Goal: Transaction & Acquisition: Purchase product/service

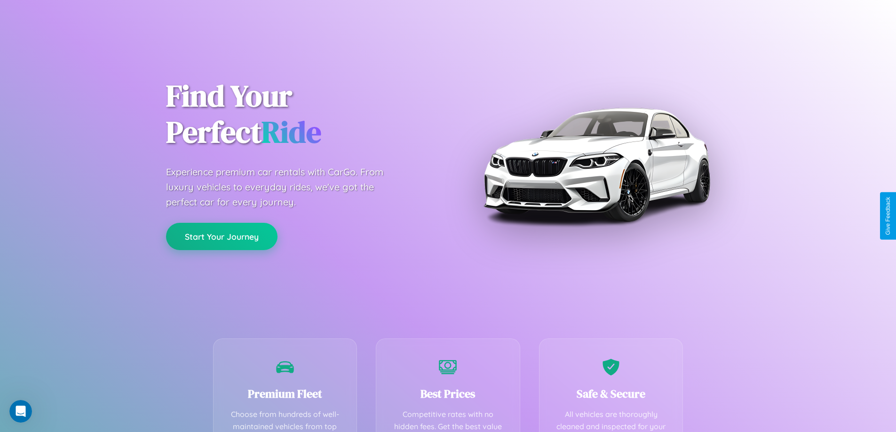
click at [222, 237] on button "Start Your Journey" at bounding box center [221, 236] width 111 height 27
click at [222, 236] on button "Start Your Journey" at bounding box center [221, 236] width 111 height 27
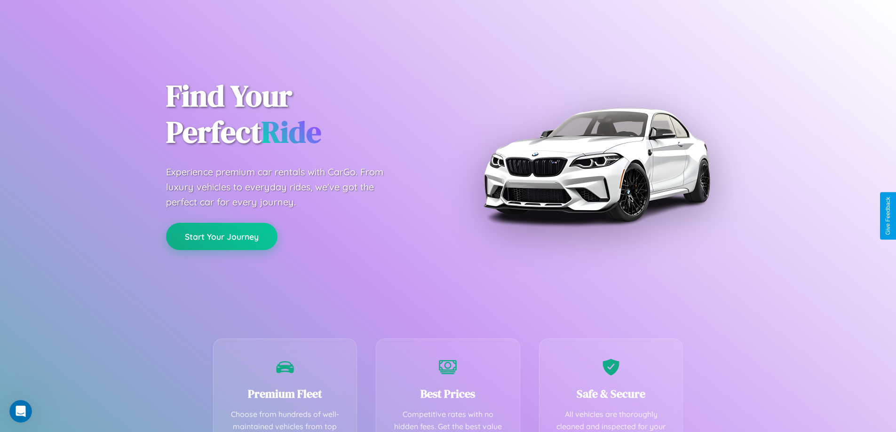
click at [222, 236] on button "Start Your Journey" at bounding box center [221, 236] width 111 height 27
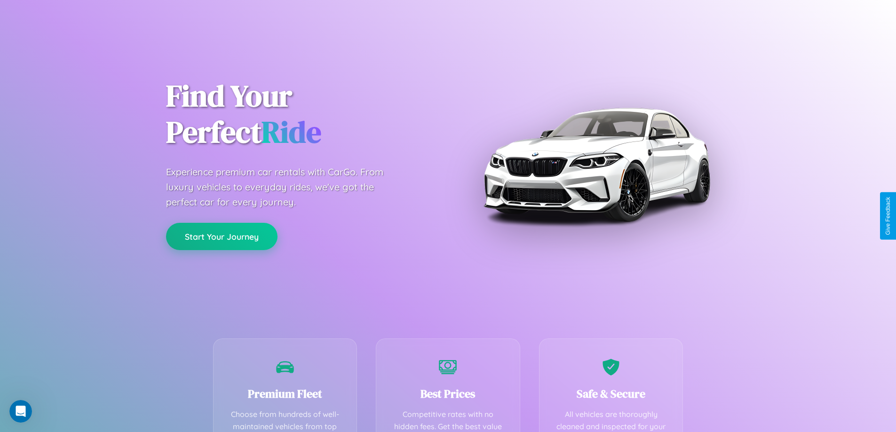
click at [222, 236] on button "Start Your Journey" at bounding box center [221, 236] width 111 height 27
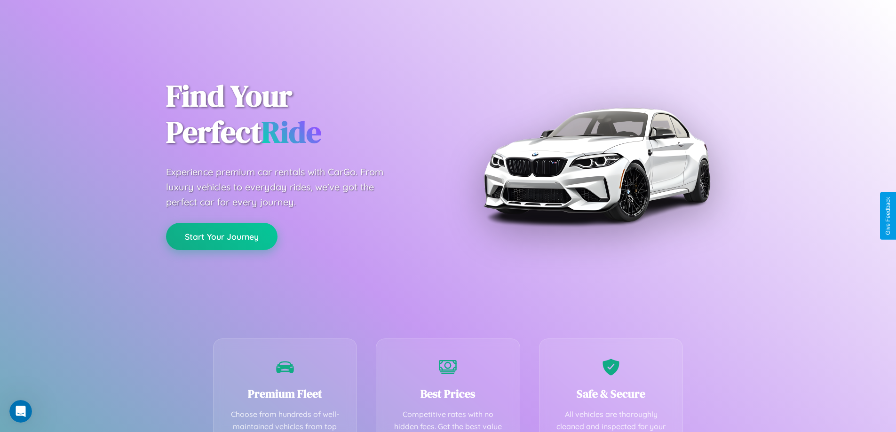
click at [222, 236] on button "Start Your Journey" at bounding box center [221, 236] width 111 height 27
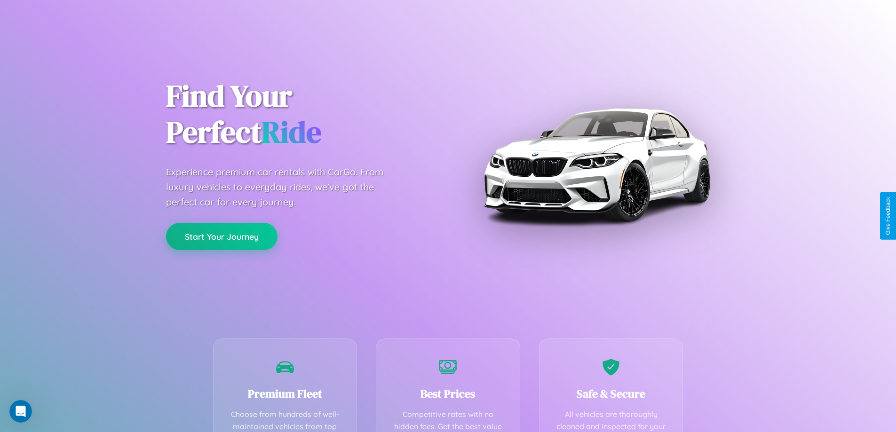
click at [222, 236] on button "Start Your Journey" at bounding box center [221, 236] width 111 height 27
